Goal: Navigation & Orientation: Find specific page/section

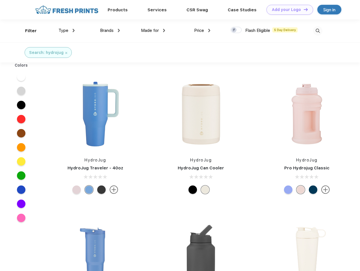
click at [288, 10] on link "Add your Logo Design Tool" at bounding box center [290, 10] width 47 height 10
click at [0, 0] on div "Design Tool" at bounding box center [0, 0] width 0 height 0
click at [303, 9] on link "Add your Logo Design Tool" at bounding box center [290, 10] width 47 height 10
click at [27, 31] on div "Filter" at bounding box center [31, 31] width 12 height 7
click at [67, 31] on span "Type" at bounding box center [64, 30] width 10 height 5
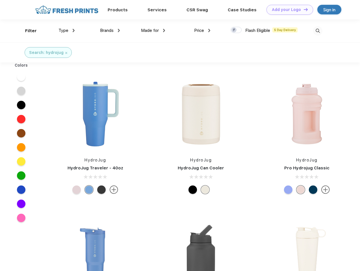
click at [110, 31] on span "Brands" at bounding box center [107, 30] width 14 height 5
click at [153, 31] on span "Made for" at bounding box center [150, 30] width 18 height 5
click at [202, 31] on span "Price" at bounding box center [199, 30] width 10 height 5
click at [236, 30] on div at bounding box center [236, 30] width 11 height 6
click at [234, 30] on input "checkbox" at bounding box center [233, 29] width 4 height 4
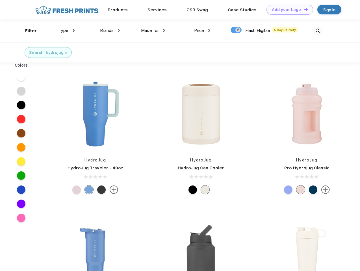
click at [318, 31] on img at bounding box center [317, 30] width 9 height 9
